Goal: Information Seeking & Learning: Check status

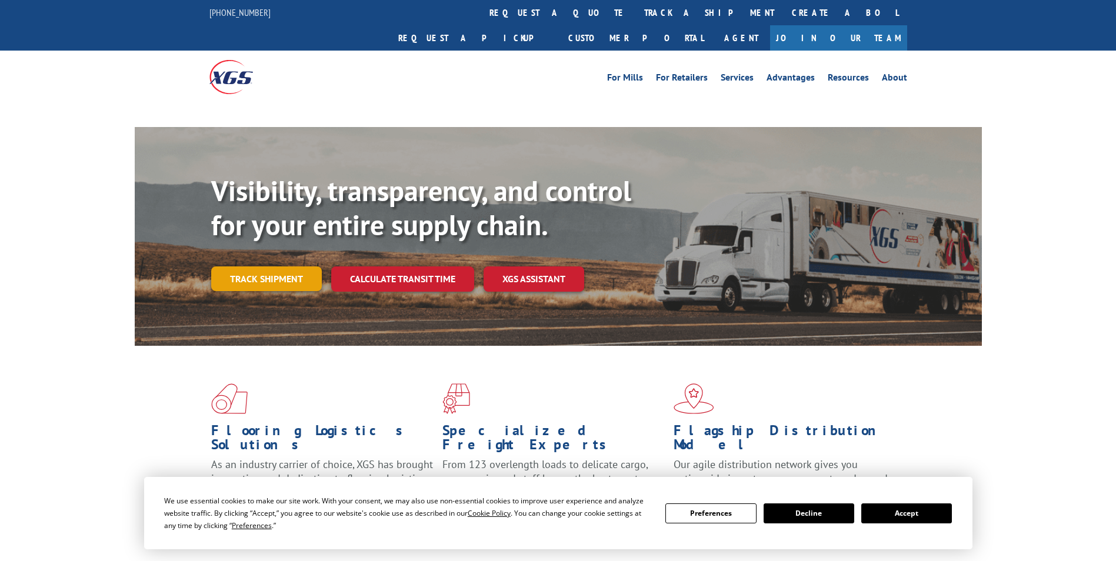
click at [260, 267] on link "Track shipment" at bounding box center [266, 279] width 111 height 25
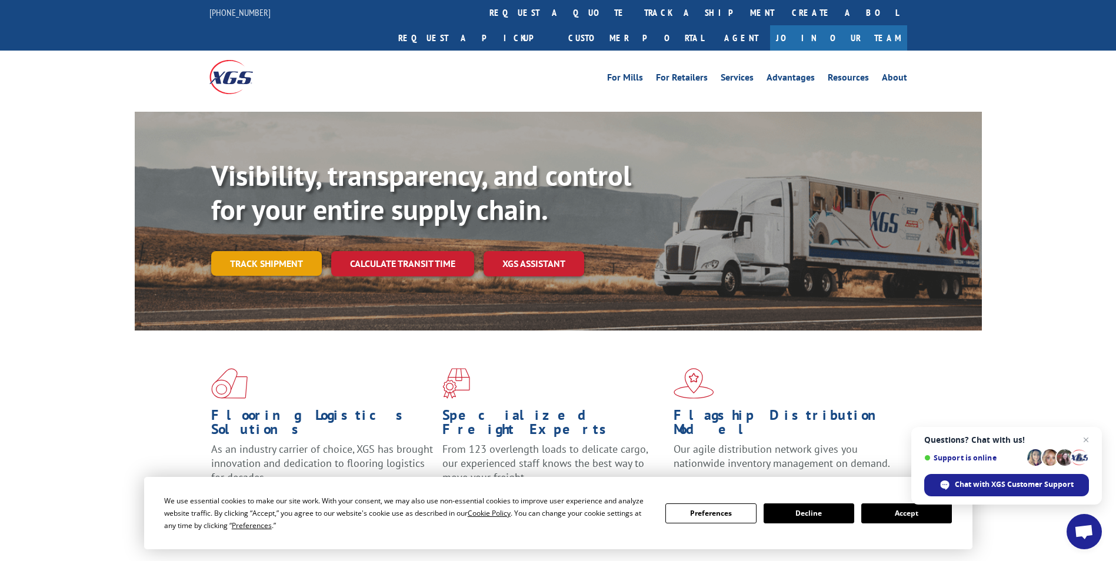
click at [261, 251] on link "Track shipment" at bounding box center [266, 263] width 111 height 25
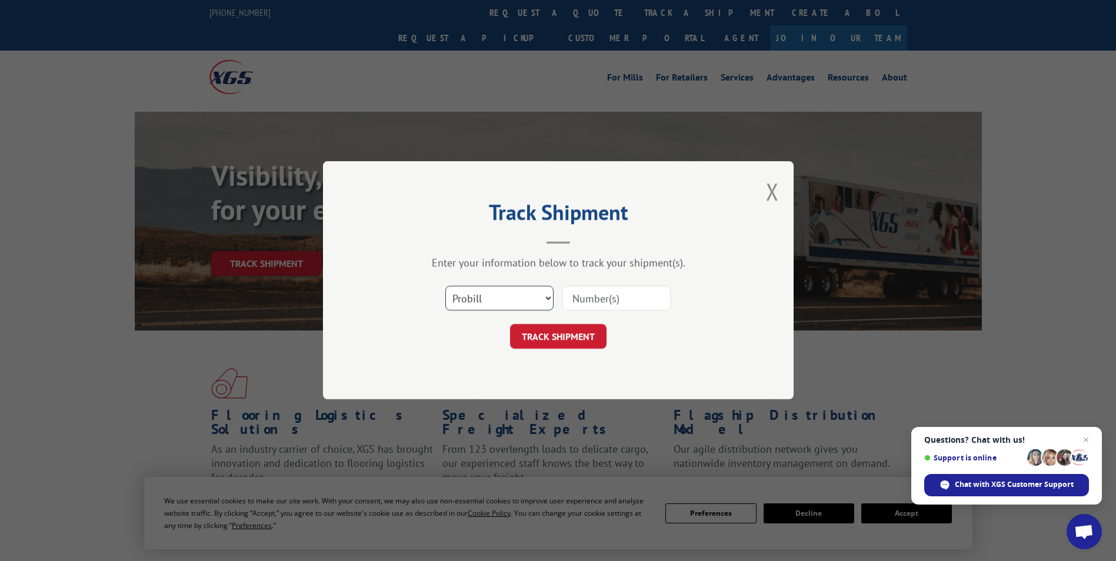
click at [496, 297] on select "Select category... Probill BOL PO" at bounding box center [499, 299] width 108 height 25
select select "bol"
click at [445, 287] on select "Select category... Probill BOL PO" at bounding box center [499, 299] width 108 height 25
click at [590, 294] on input at bounding box center [617, 299] width 108 height 25
type input "6013235"
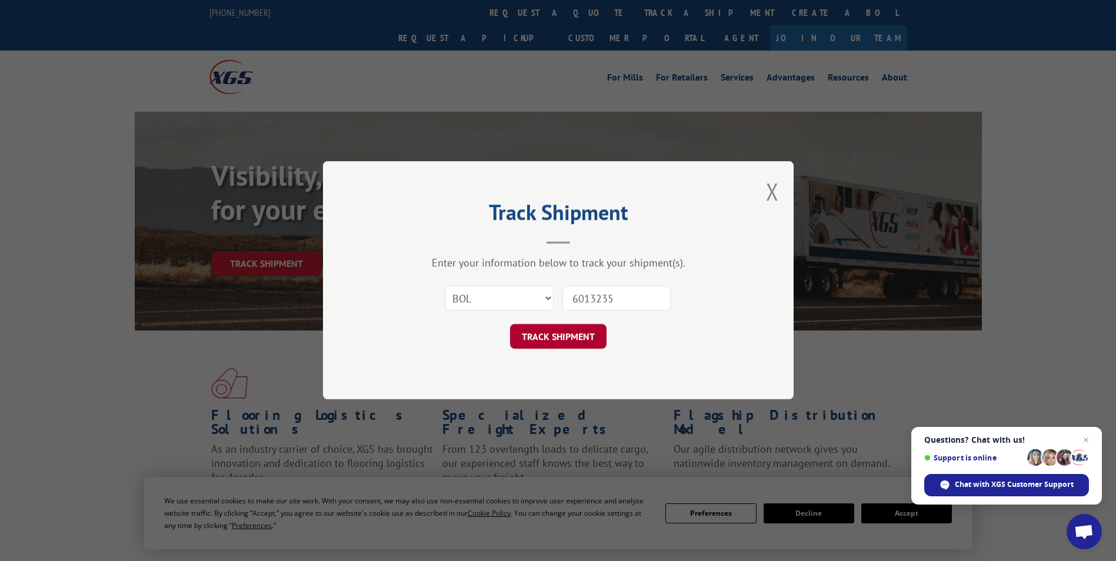
click at [591, 339] on button "TRACK SHIPMENT" at bounding box center [558, 337] width 97 height 25
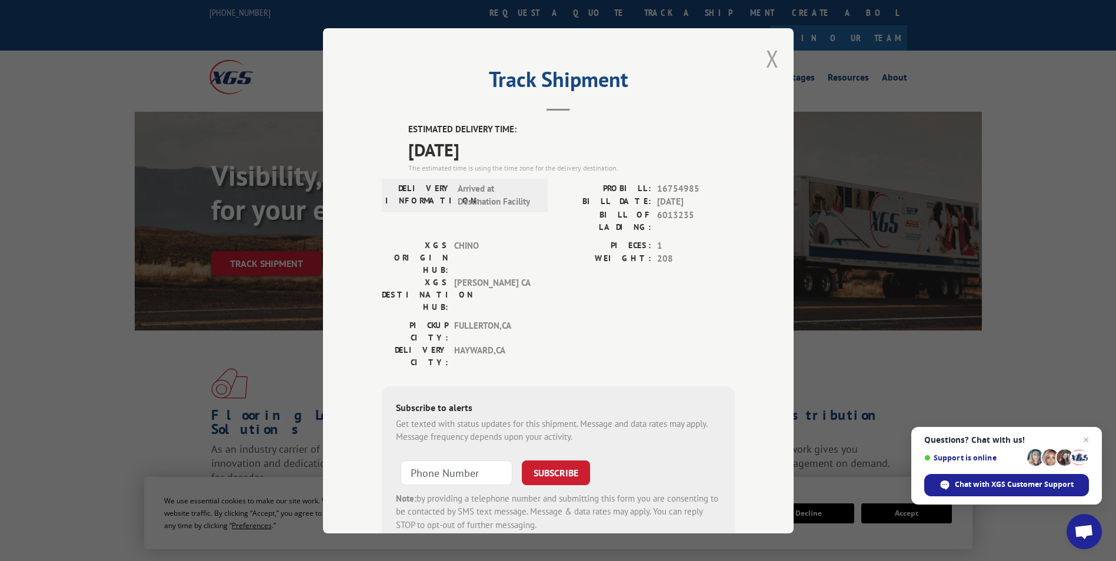
click at [766, 61] on button "Close modal" at bounding box center [772, 58] width 13 height 31
